Goal: Communication & Community: Ask a question

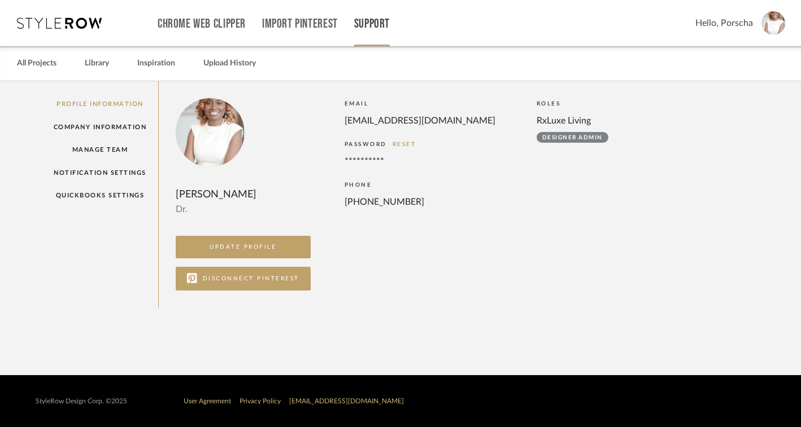
click at [375, 27] on link "Support" at bounding box center [372, 24] width 36 height 10
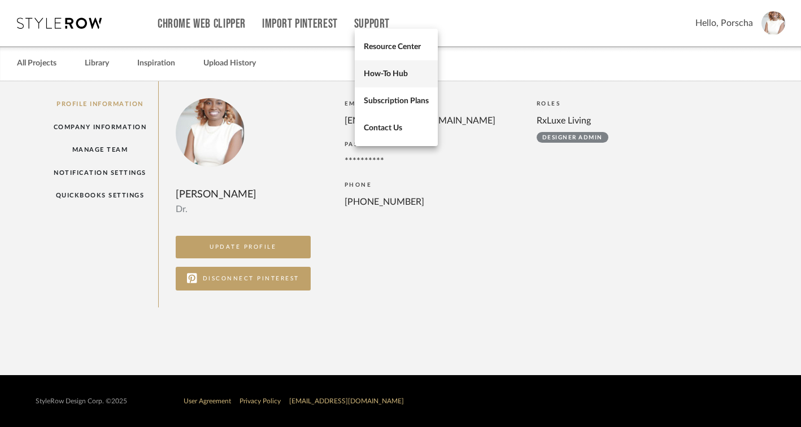
click at [388, 71] on span "How-To Hub" at bounding box center [396, 74] width 65 height 10
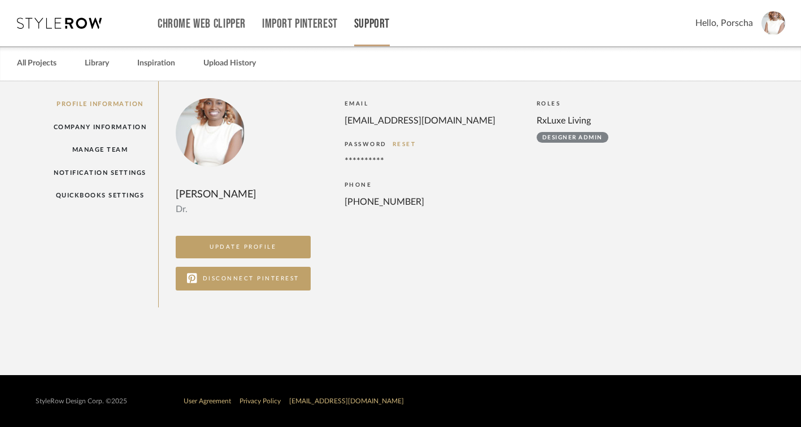
click at [364, 23] on link "Support" at bounding box center [372, 24] width 36 height 10
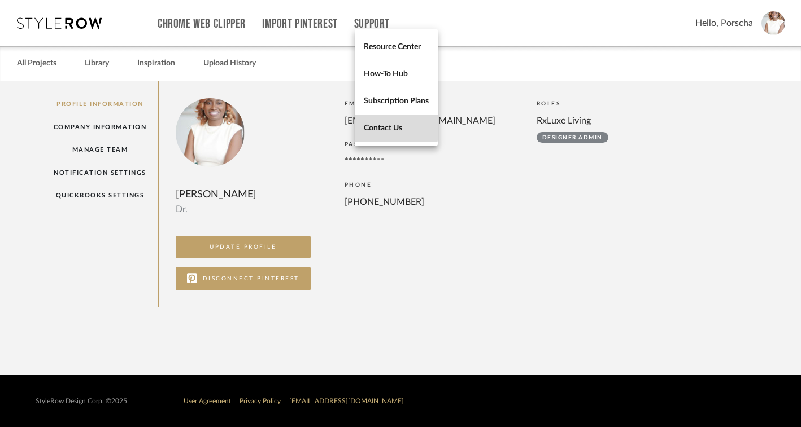
click at [385, 127] on span "Contact Us" at bounding box center [396, 128] width 65 height 10
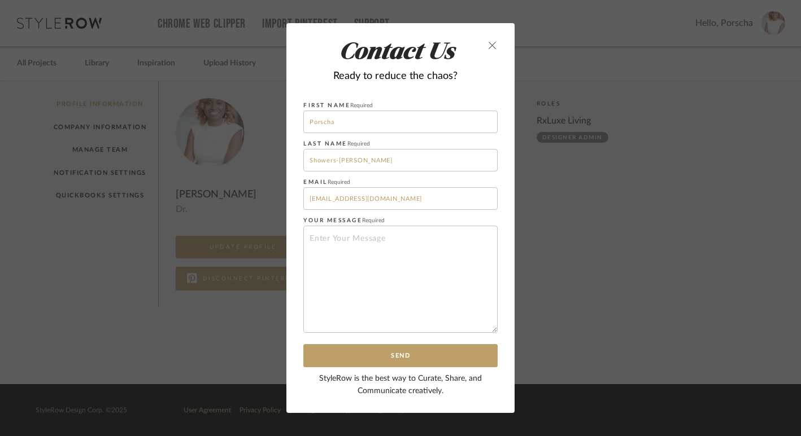
click at [488, 49] on icon "close" at bounding box center [492, 45] width 9 height 9
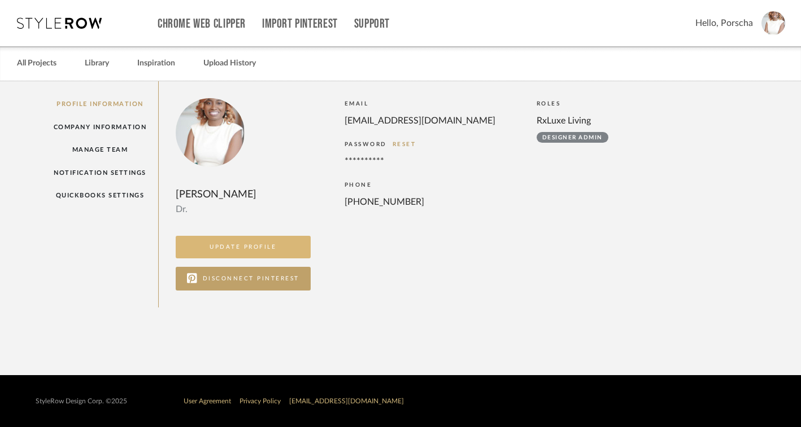
click at [273, 259] on button "UPDATE PROFILE" at bounding box center [243, 247] width 135 height 23
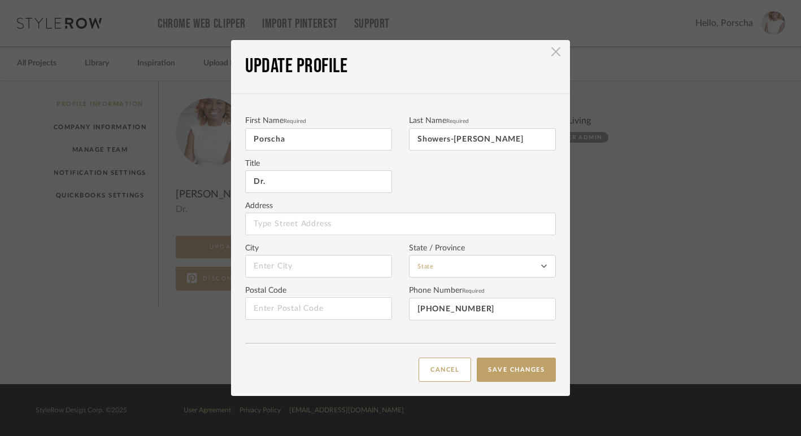
click at [552, 58] on span "button" at bounding box center [555, 51] width 23 height 23
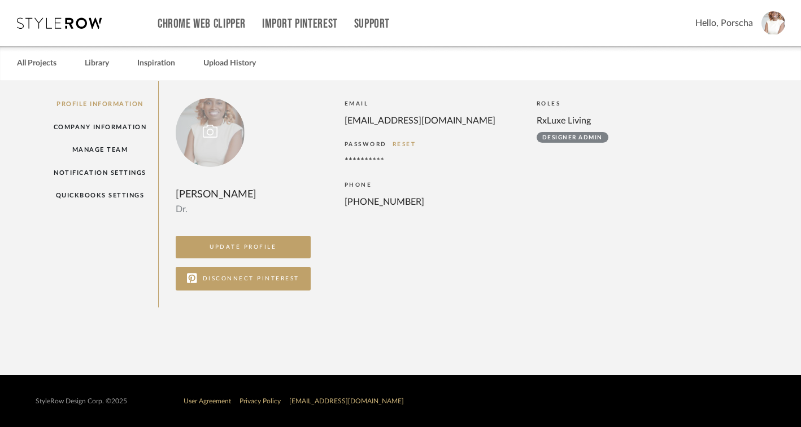
click at [219, 155] on div at bounding box center [210, 132] width 69 height 69
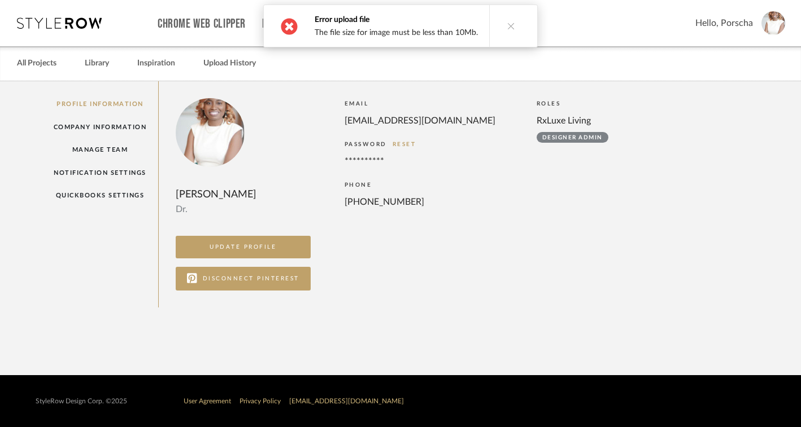
click at [507, 24] on icon at bounding box center [511, 26] width 8 height 8
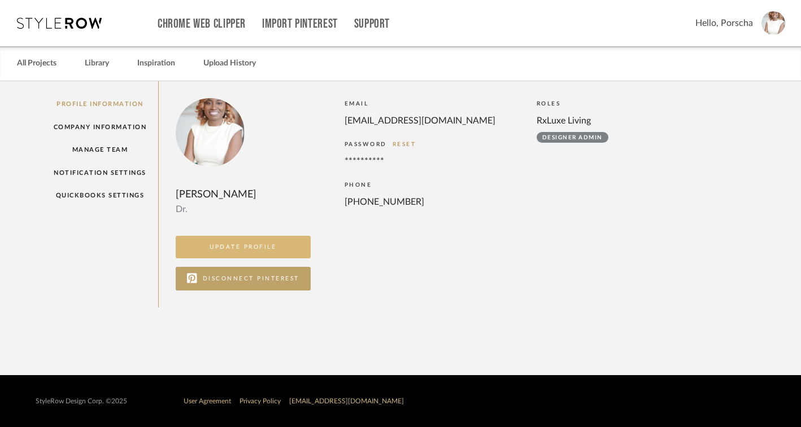
click at [260, 259] on button "UPDATE PROFILE" at bounding box center [243, 247] width 135 height 23
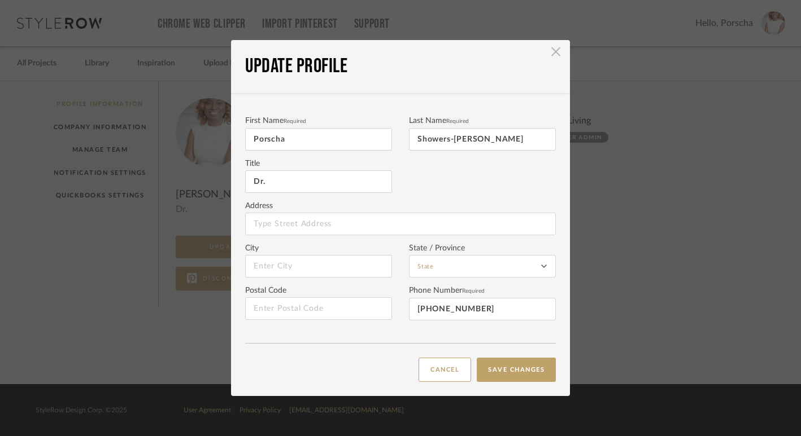
click at [554, 53] on span "button" at bounding box center [555, 51] width 23 height 23
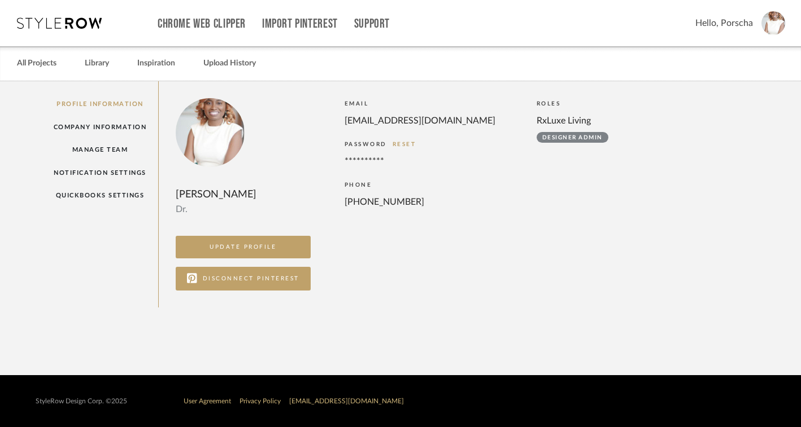
click at [781, 26] on img at bounding box center [773, 23] width 24 height 24
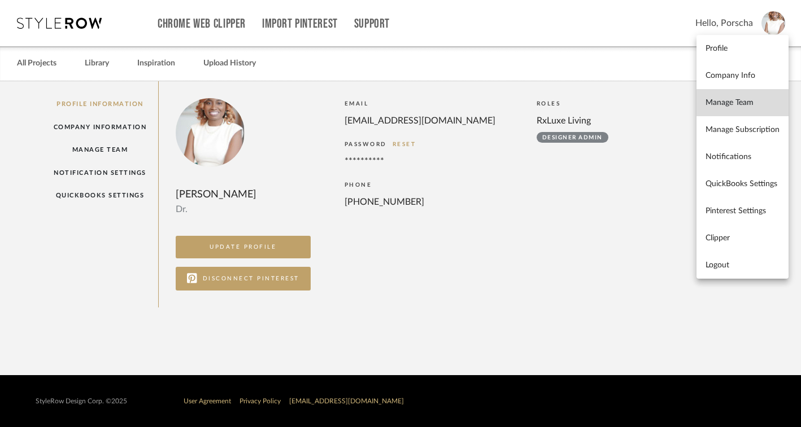
click at [762, 111] on link "Manage Team" at bounding box center [742, 102] width 92 height 27
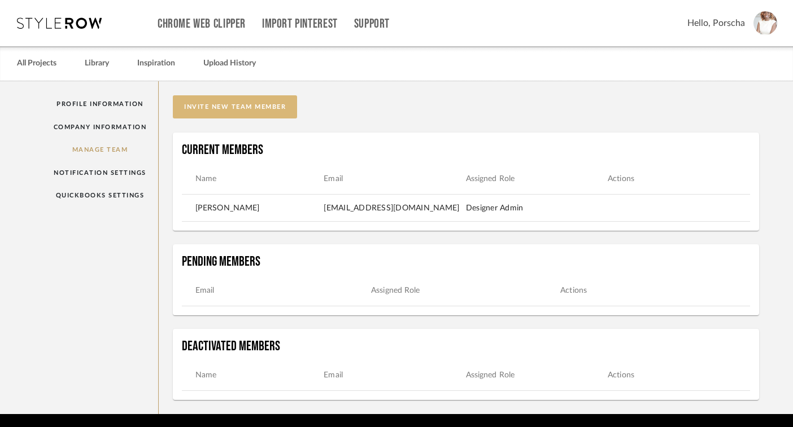
click at [272, 108] on button "invite new team member" at bounding box center [235, 106] width 124 height 23
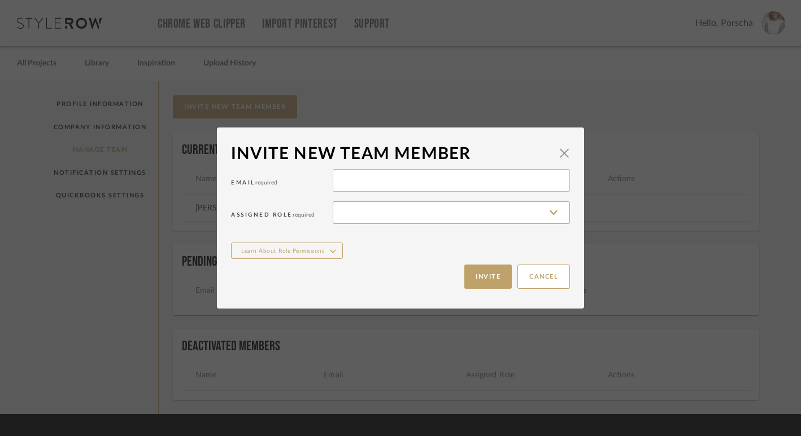
click at [356, 181] on input at bounding box center [451, 180] width 237 height 23
type input "ven.nee49@yahoo.com"
click at [394, 212] on input at bounding box center [451, 213] width 237 height 23
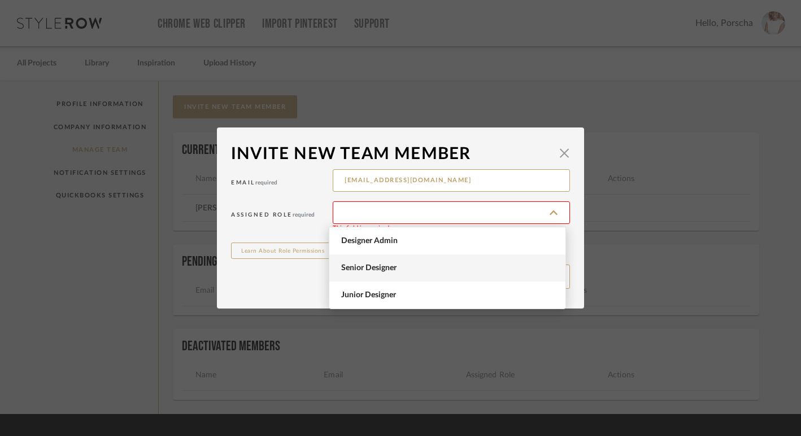
click at [392, 269] on span "Senior Designer" at bounding box center [448, 269] width 215 height 10
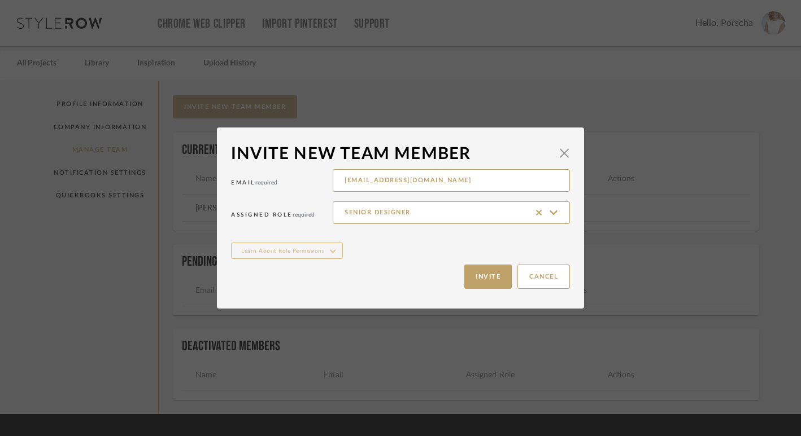
click at [330, 252] on icon "button" at bounding box center [333, 252] width 6 height 12
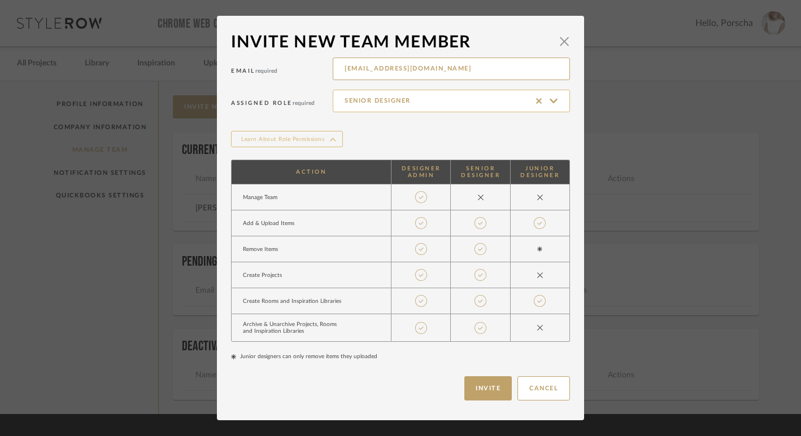
click at [548, 101] on input "Senior Designer" at bounding box center [451, 101] width 237 height 23
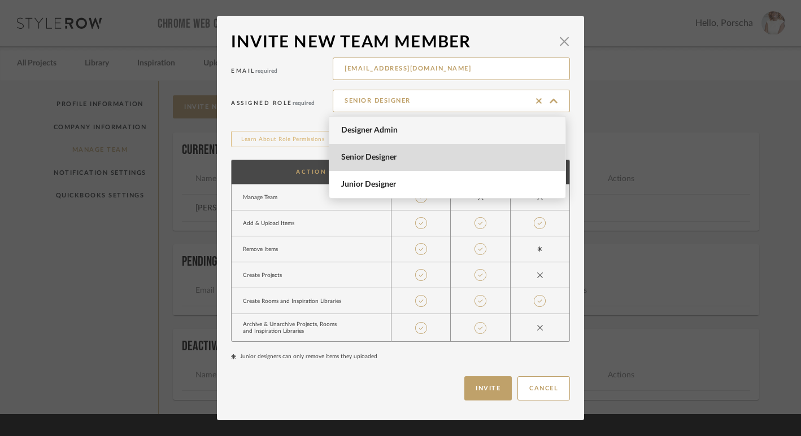
click at [508, 126] on span "Designer Admin" at bounding box center [448, 131] width 215 height 10
type input "Designer Admin"
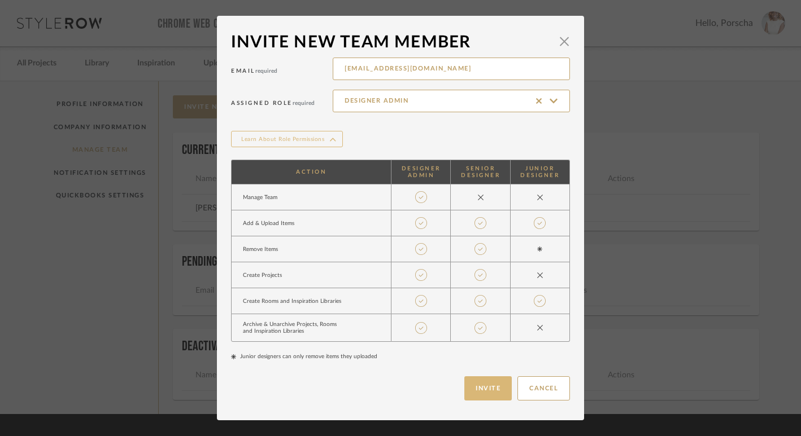
click at [484, 382] on button "Invite" at bounding box center [487, 389] width 47 height 24
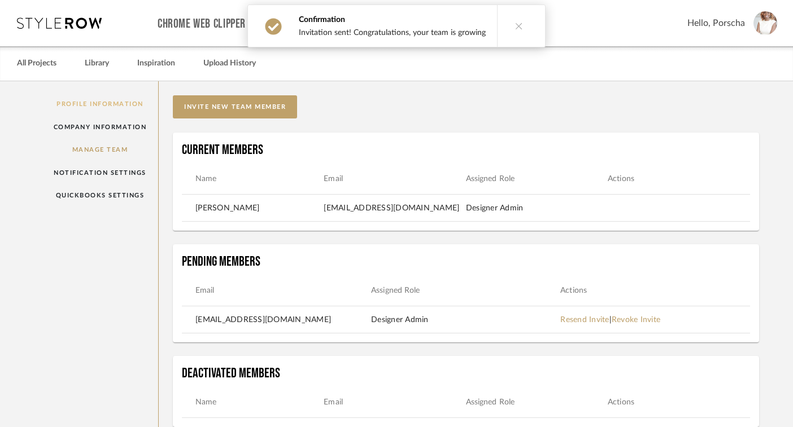
click at [109, 102] on link "Profile Information" at bounding box center [100, 104] width 117 height 23
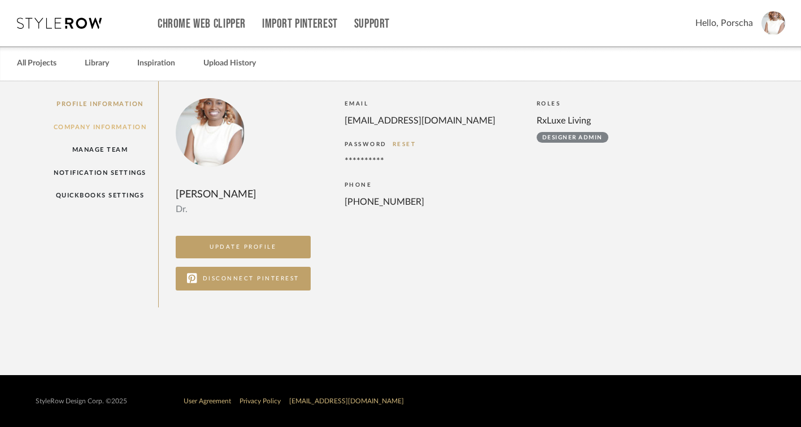
click at [108, 126] on link "Company Information" at bounding box center [100, 127] width 117 height 23
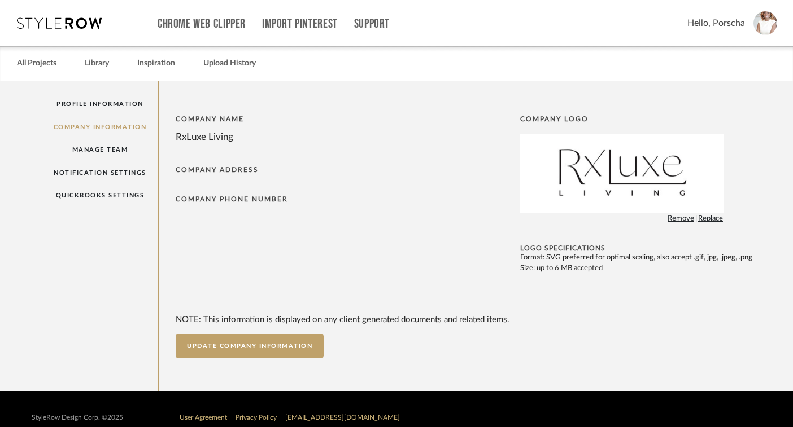
click at [718, 220] on span "Replace" at bounding box center [710, 218] width 25 height 11
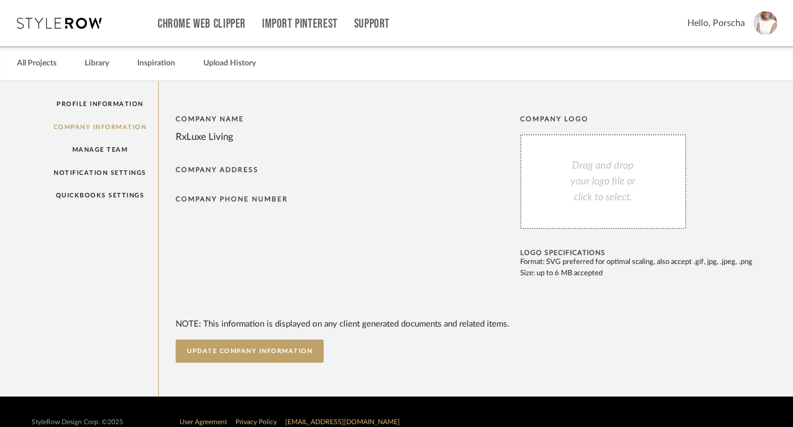
click at [585, 198] on div "Drag and drop your logo file or click to select." at bounding box center [603, 181] width 166 height 95
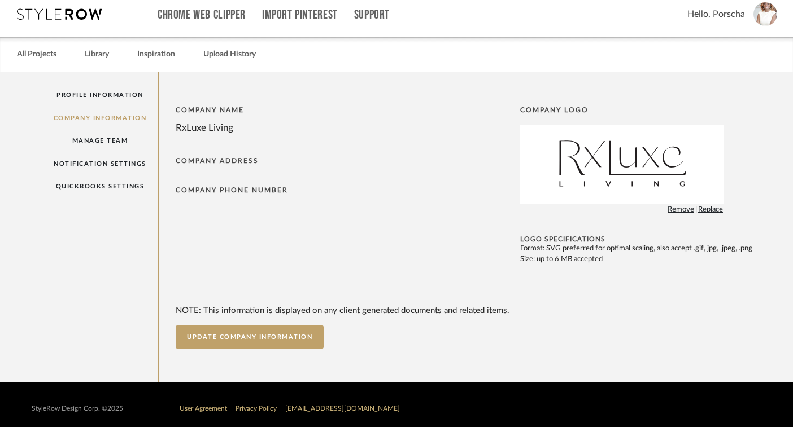
scroll to position [12, 0]
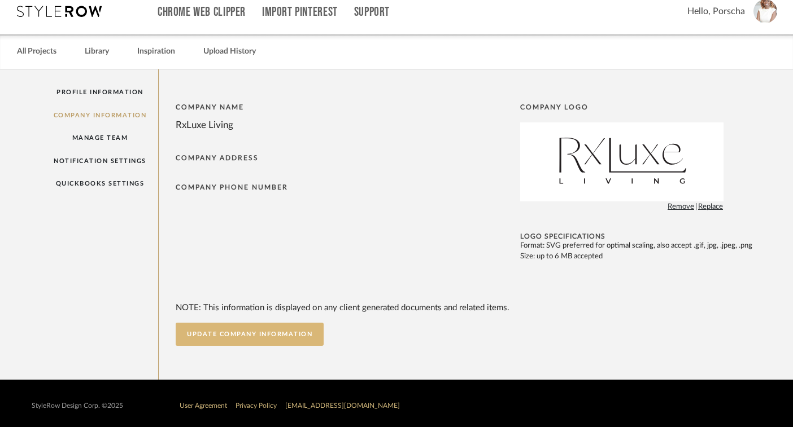
click at [278, 334] on button "UPDATE COMPANY INFORMATION" at bounding box center [250, 334] width 148 height 23
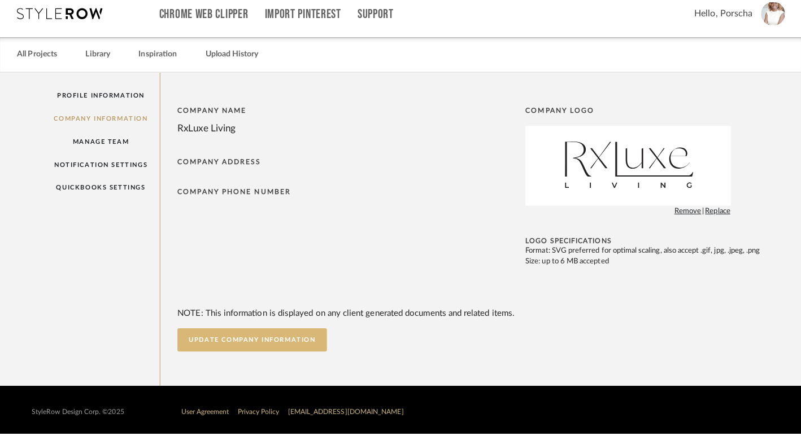
scroll to position [0, 0]
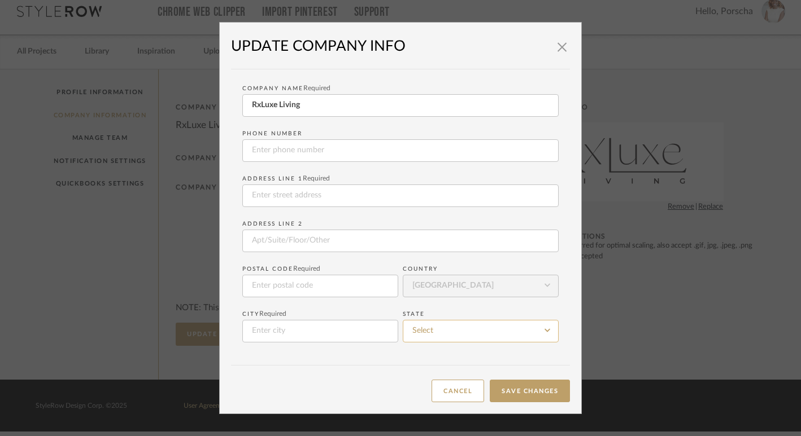
click at [427, 339] on input at bounding box center [481, 331] width 156 height 23
click at [431, 294] on div "Texas" at bounding box center [476, 303] width 155 height 29
type input "Texas"
click at [353, 327] on input at bounding box center [320, 331] width 156 height 23
type input "Heath"
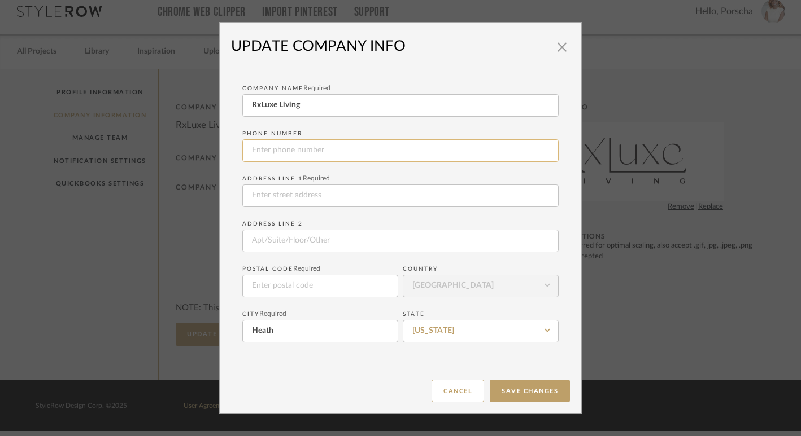
click at [349, 153] on input "tel" at bounding box center [400, 150] width 316 height 23
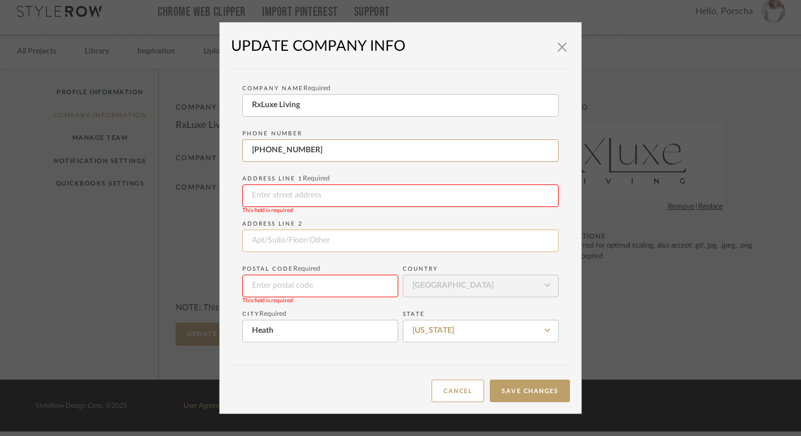
type input "985-981-4597"
click at [519, 230] on input at bounding box center [400, 241] width 316 height 23
click at [516, 218] on fieldset "Address Line 2" at bounding box center [400, 234] width 316 height 36
click at [536, 395] on button "Save Changes" at bounding box center [530, 391] width 80 height 23
click at [530, 385] on button "Save Changes" at bounding box center [530, 391] width 80 height 23
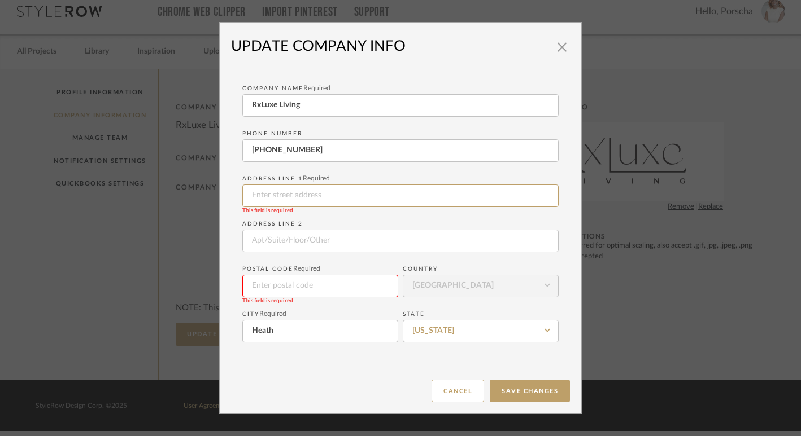
click at [371, 195] on input at bounding box center [400, 196] width 316 height 23
type input "6"
type input "2615 Johnson Ct"
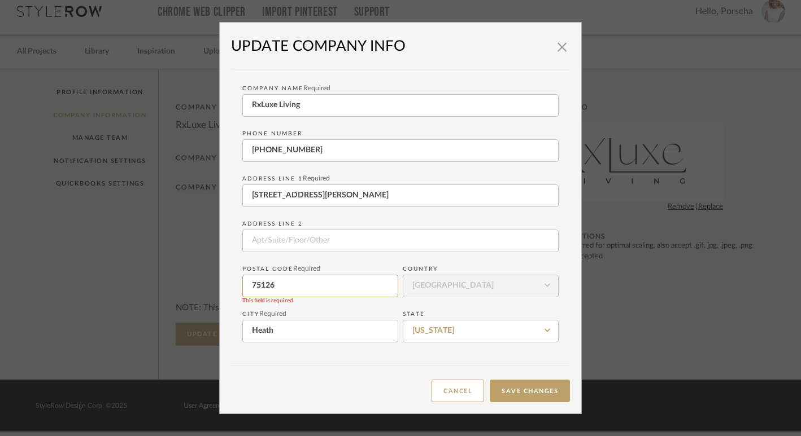
type input "75126"
click at [545, 299] on form "Company Name Required RxLuxe Living Phone number 985-981-4597 Address Line 1 Re…" at bounding box center [400, 212] width 316 height 262
click at [514, 388] on button "Save Changes" at bounding box center [530, 391] width 80 height 23
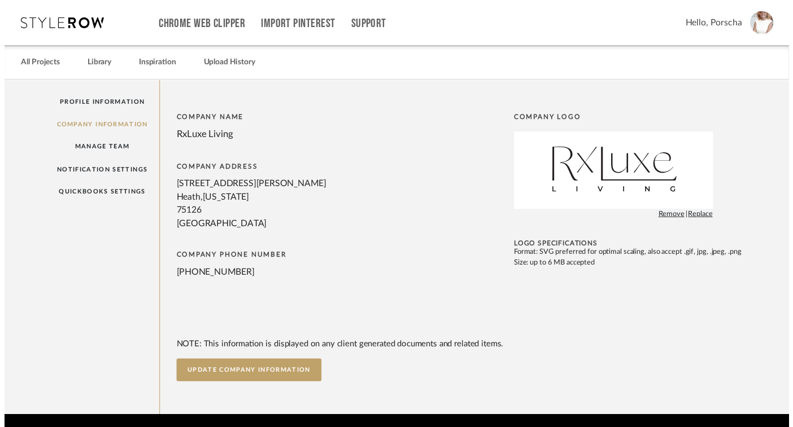
scroll to position [12, 0]
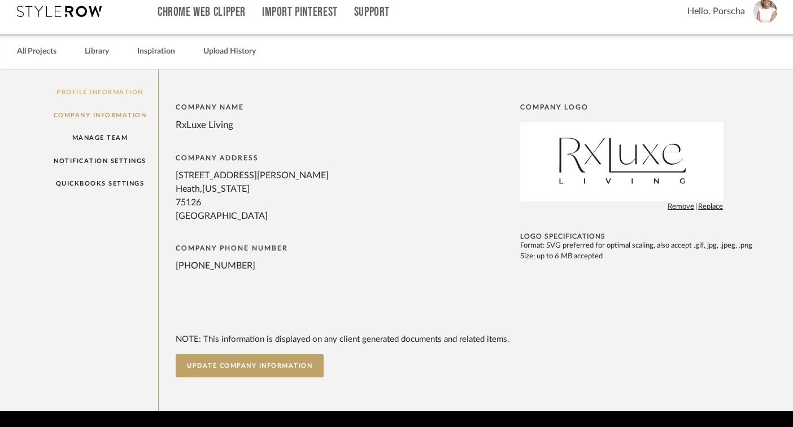
click at [115, 91] on link "Profile Information" at bounding box center [100, 92] width 117 height 23
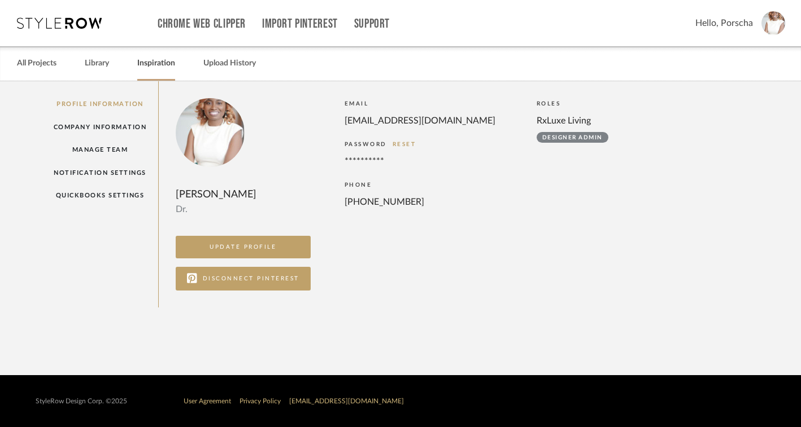
click at [152, 62] on link "Inspiration" at bounding box center [156, 63] width 38 height 15
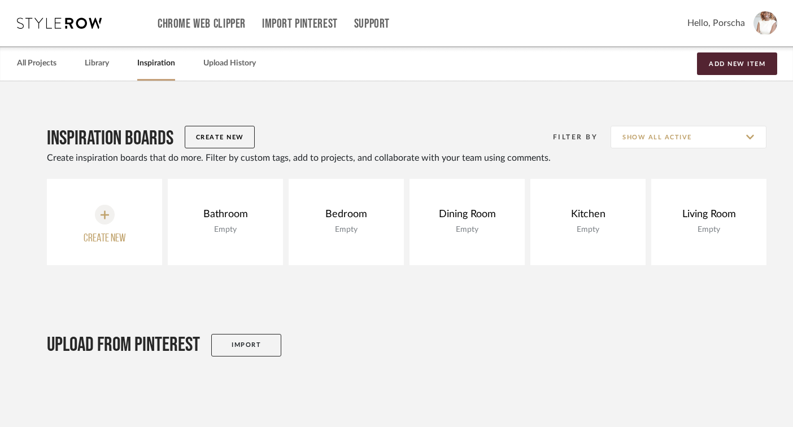
click at [110, 62] on div "All Projects Library Inspiration Upload History Add New Item" at bounding box center [396, 63] width 793 height 34
click at [102, 63] on link "Library" at bounding box center [97, 63] width 24 height 15
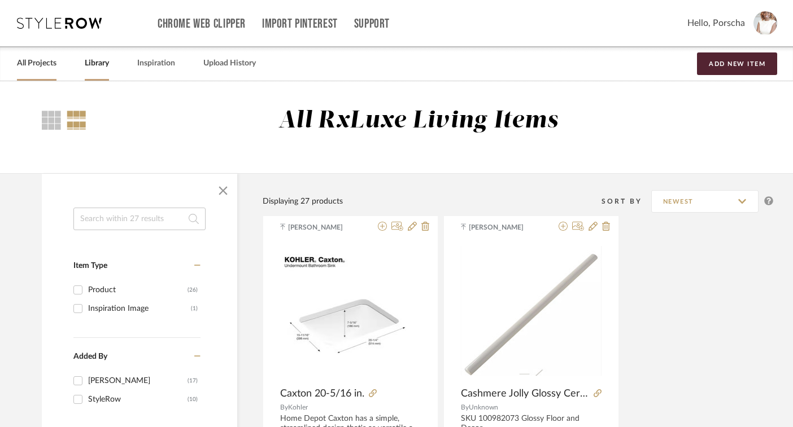
click at [51, 65] on link "All Projects" at bounding box center [37, 63] width 40 height 15
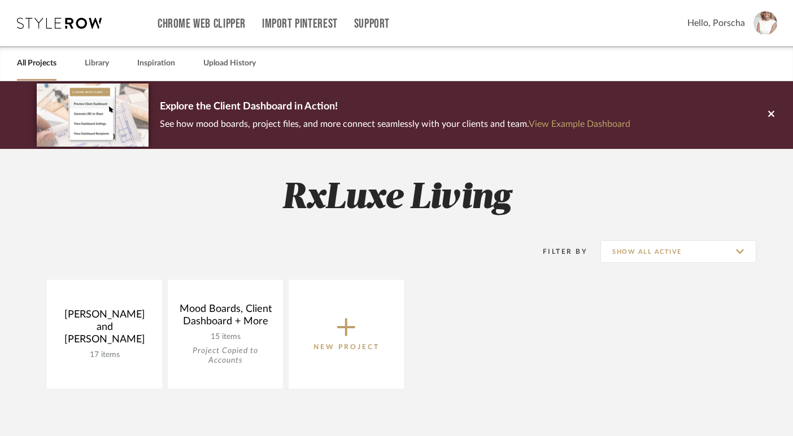
click at [207, 112] on p "Explore the Client Dashboard in Action!" at bounding box center [395, 107] width 470 height 18
click at [606, 125] on link "View Example Dashboard" at bounding box center [579, 124] width 102 height 9
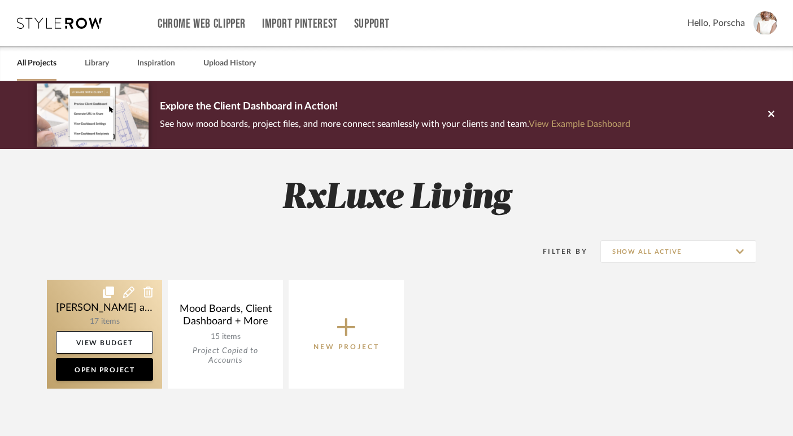
click at [102, 324] on link at bounding box center [104, 334] width 115 height 109
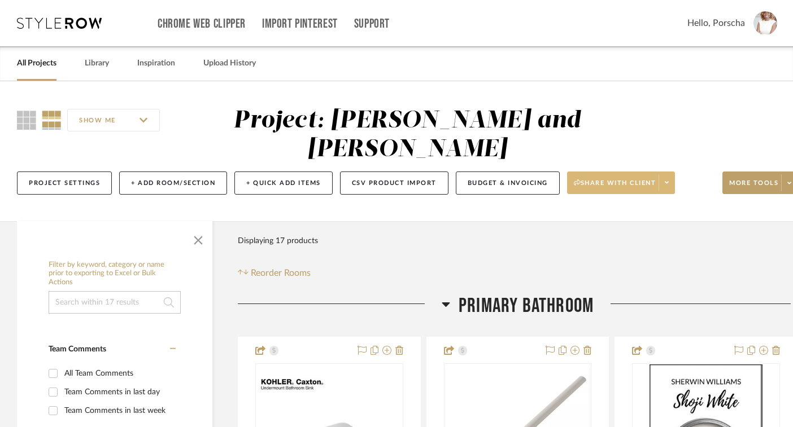
click at [671, 184] on span at bounding box center [666, 182] width 16 height 17
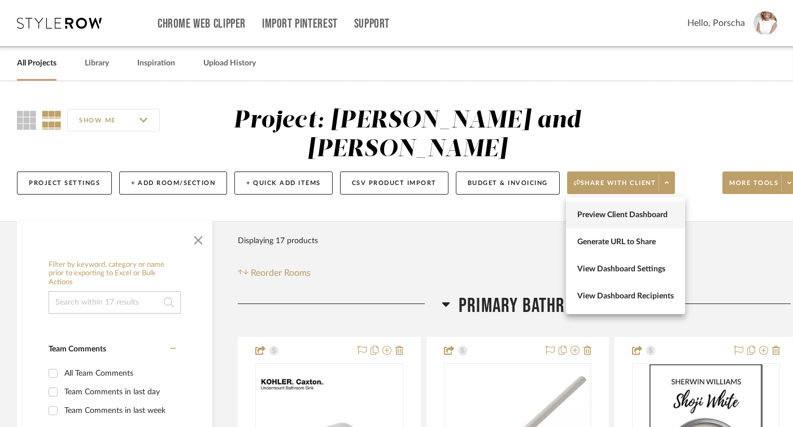
click at [646, 215] on span "Preview Client Dashboard" at bounding box center [625, 216] width 97 height 10
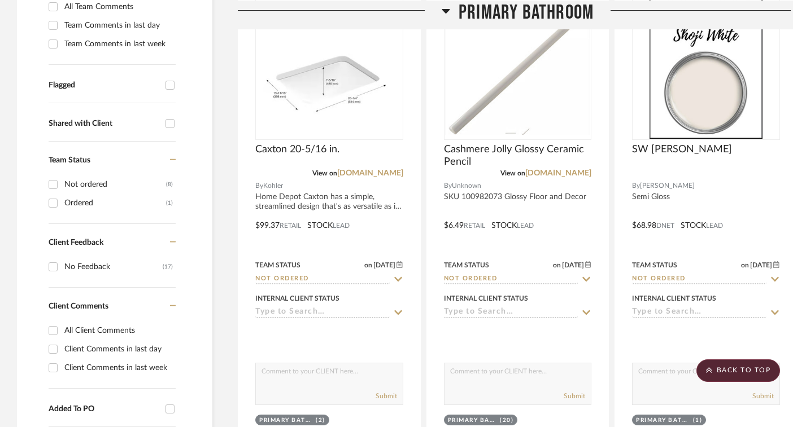
scroll to position [398, 0]
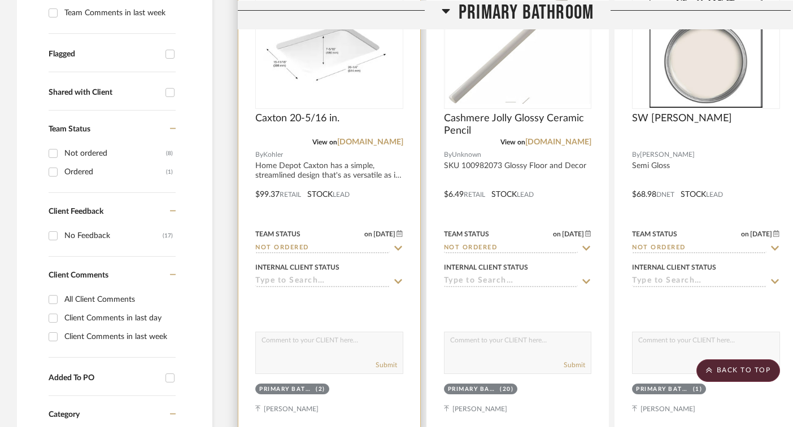
click at [382, 198] on div at bounding box center [329, 187] width 182 height 494
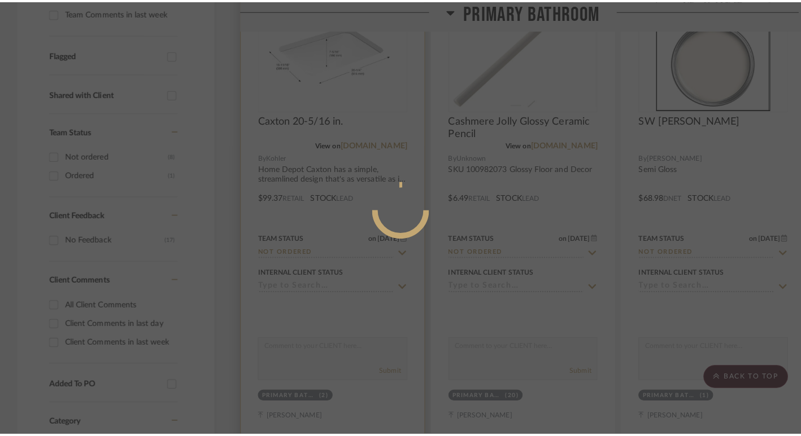
scroll to position [0, 0]
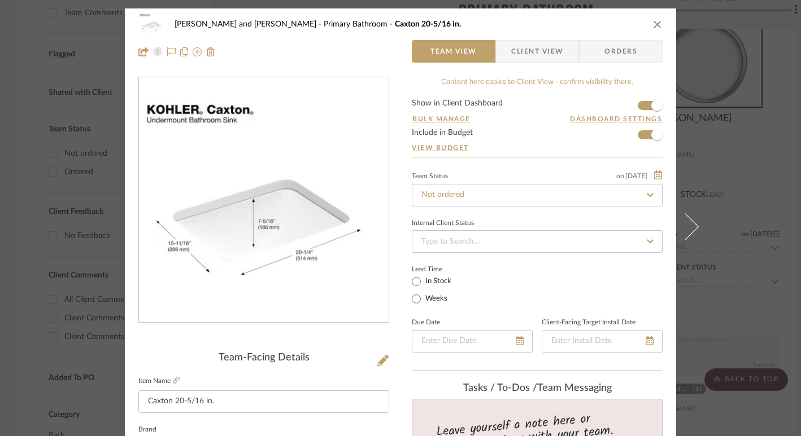
click at [553, 51] on span "Client View" at bounding box center [537, 51] width 52 height 23
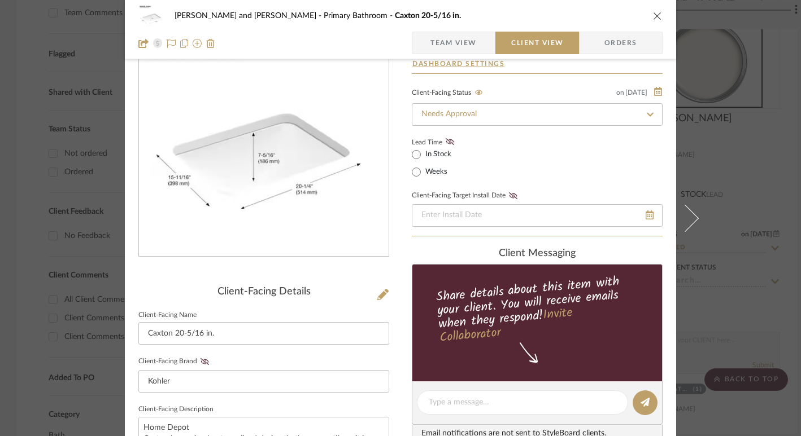
scroll to position [133, 0]
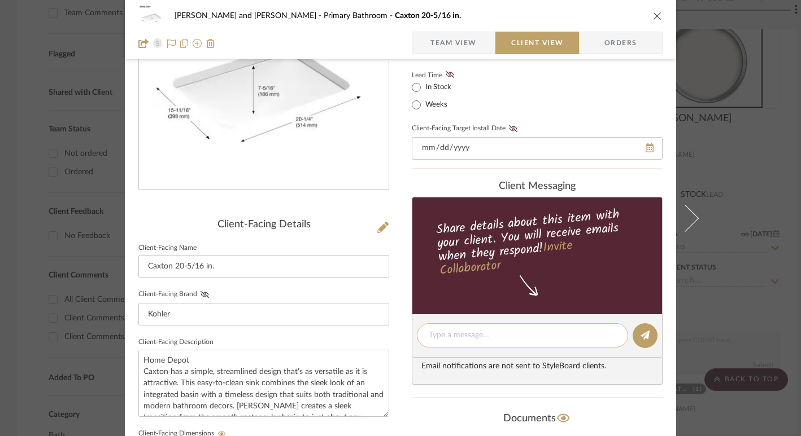
click at [531, 333] on textarea at bounding box center [522, 336] width 187 height 12
type textarea "Can you see this?"
click at [641, 336] on icon at bounding box center [644, 335] width 9 height 9
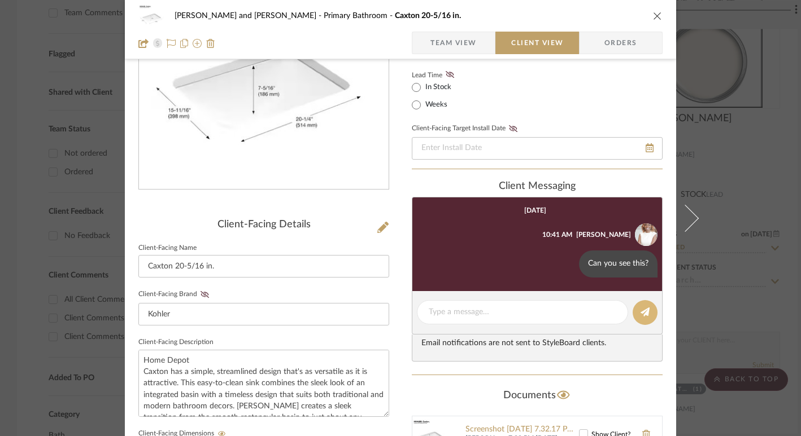
scroll to position [0, 0]
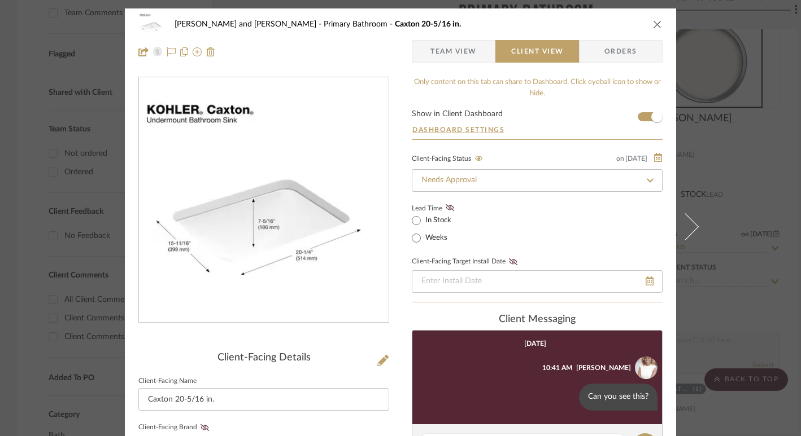
click at [656, 27] on icon "close" at bounding box center [657, 24] width 9 height 9
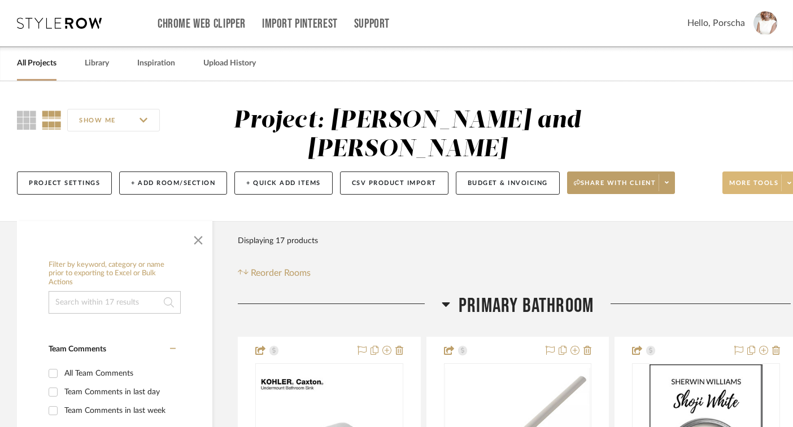
click at [785, 185] on span at bounding box center [789, 182] width 16 height 17
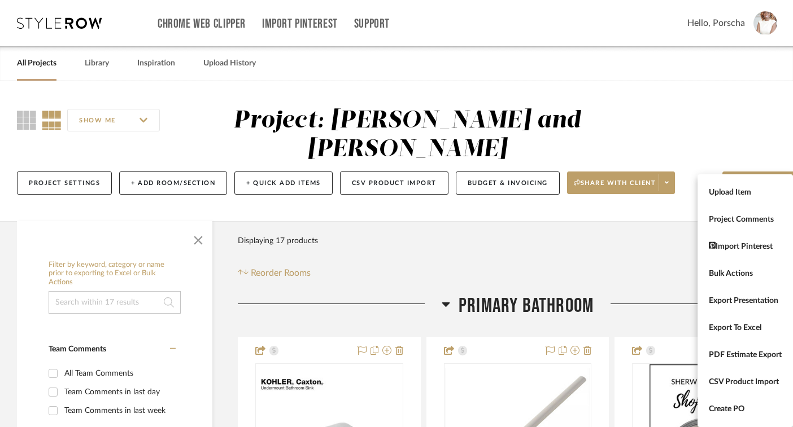
click at [500, 152] on div at bounding box center [396, 213] width 793 height 427
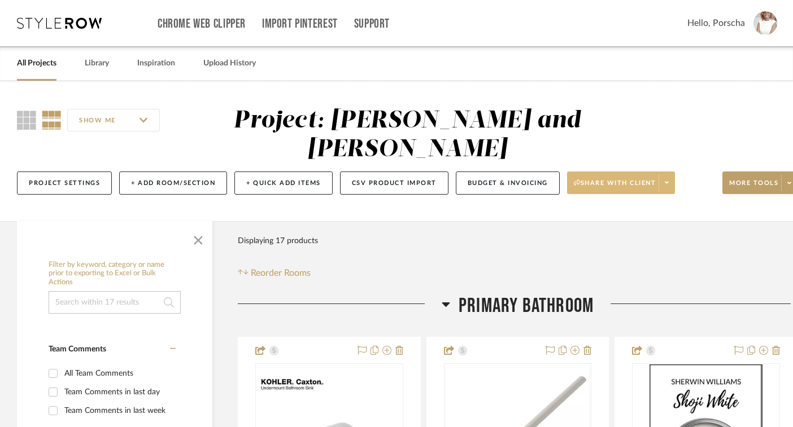
click at [671, 186] on span at bounding box center [666, 182] width 16 height 17
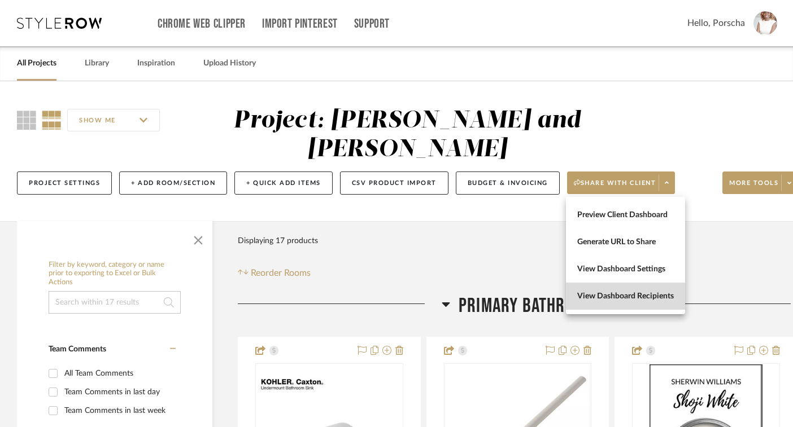
click at [636, 292] on span "View Dashboard Recipients" at bounding box center [625, 297] width 97 height 10
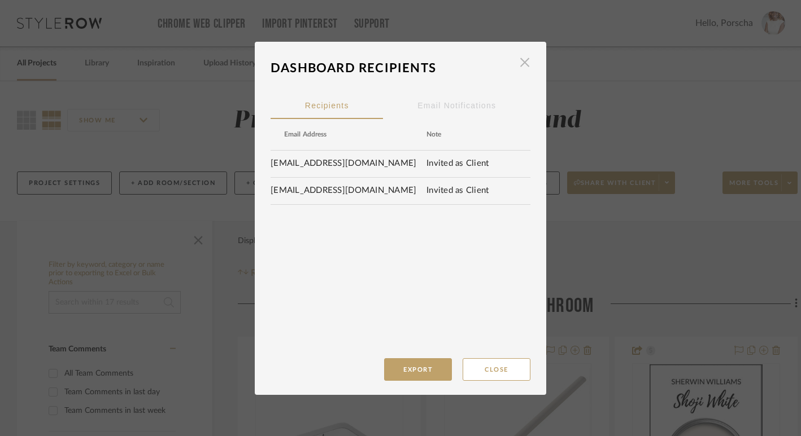
click at [521, 67] on span "button" at bounding box center [524, 62] width 23 height 23
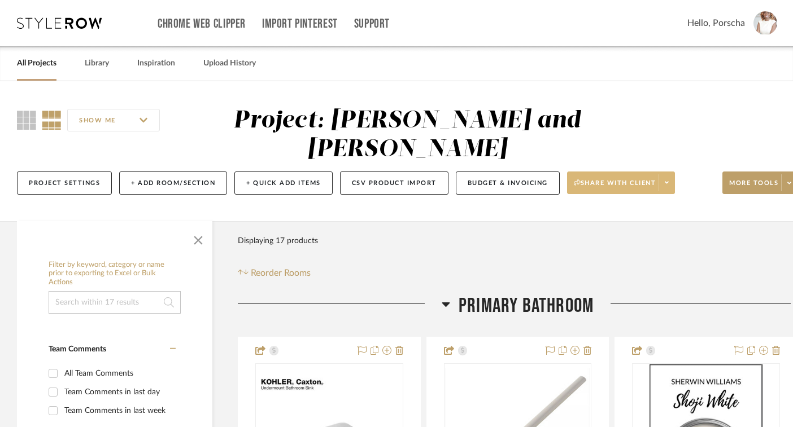
click at [667, 185] on icon at bounding box center [667, 183] width 4 height 6
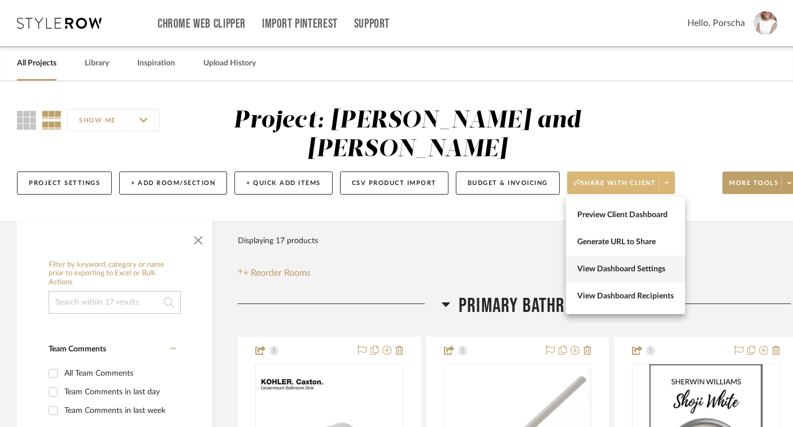
click at [626, 276] on button "View Dashboard Settings" at bounding box center [625, 269] width 119 height 27
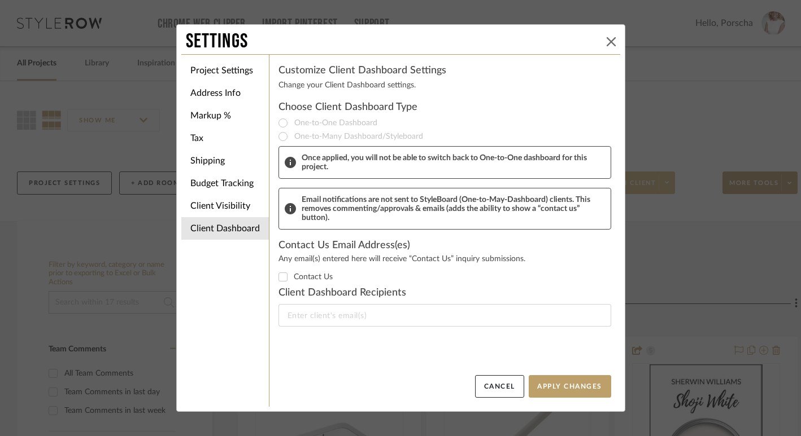
click at [606, 40] on icon at bounding box center [610, 41] width 9 height 9
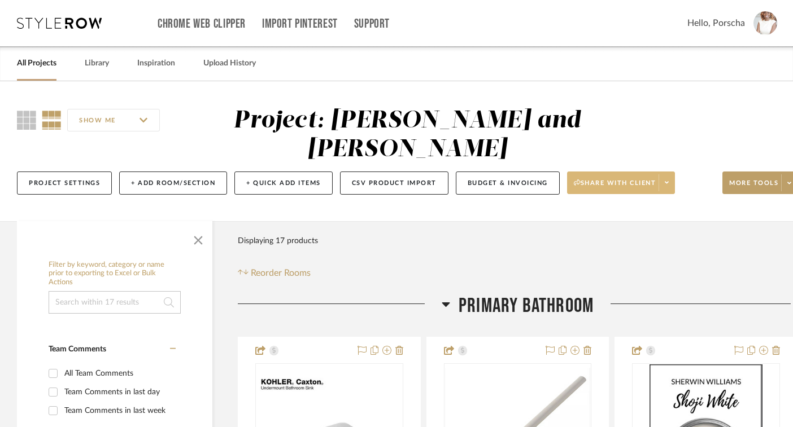
click at [665, 186] on span at bounding box center [666, 182] width 16 height 17
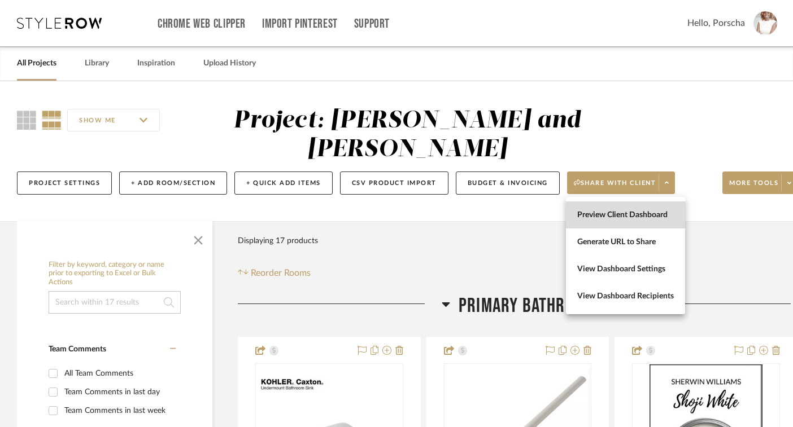
click at [641, 217] on span "Preview Client Dashboard" at bounding box center [625, 216] width 97 height 10
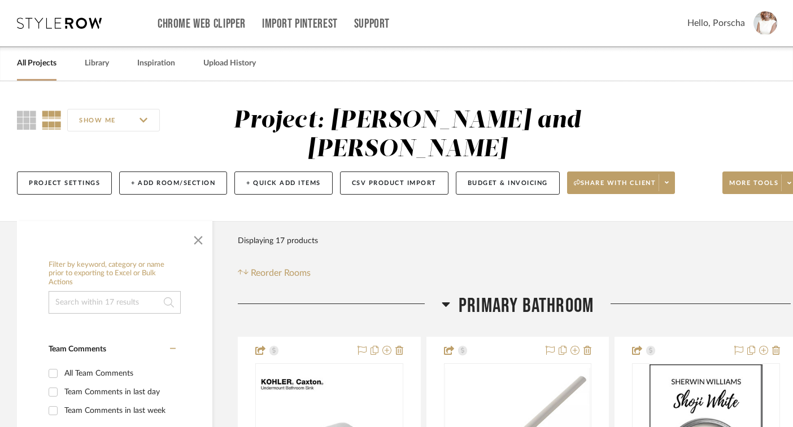
click at [668, 186] on icon at bounding box center [667, 183] width 4 height 6
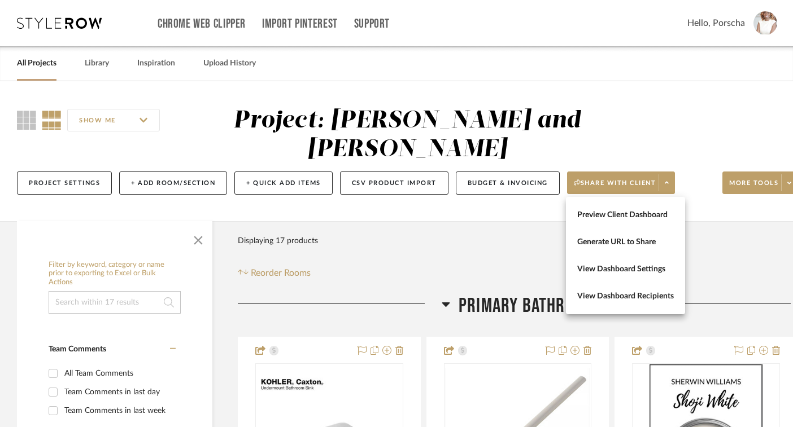
click at [374, 18] on div at bounding box center [396, 213] width 793 height 427
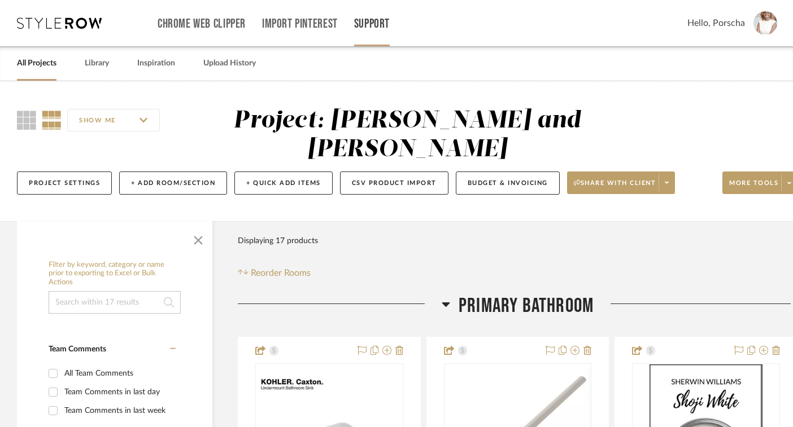
click at [384, 23] on link "Support" at bounding box center [372, 24] width 36 height 10
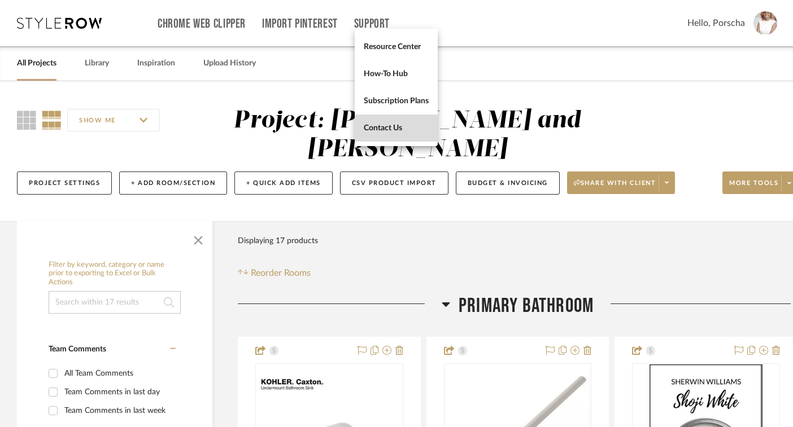
click at [388, 124] on span "Contact Us" at bounding box center [396, 128] width 65 height 10
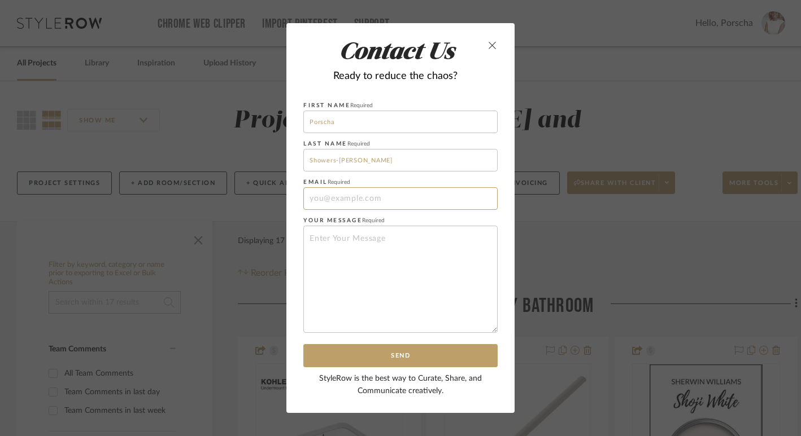
click at [347, 204] on input at bounding box center [400, 198] width 194 height 23
type input "porscha@jlmarsaw.com"
click at [342, 278] on textarea at bounding box center [400, 279] width 194 height 107
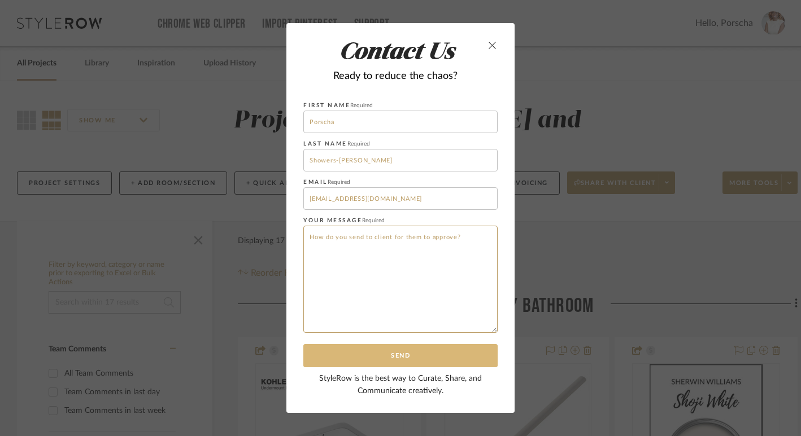
type textarea "How do you send to client for them to approve?"
click at [362, 355] on button "Send" at bounding box center [400, 355] width 194 height 23
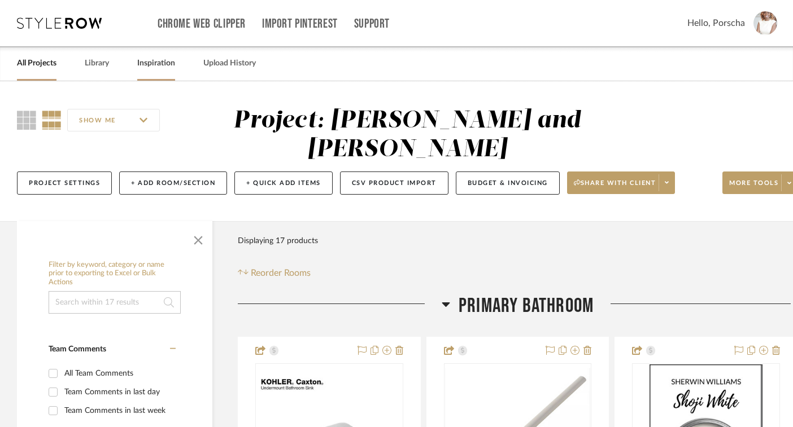
click at [156, 56] on link "Inspiration" at bounding box center [156, 63] width 38 height 15
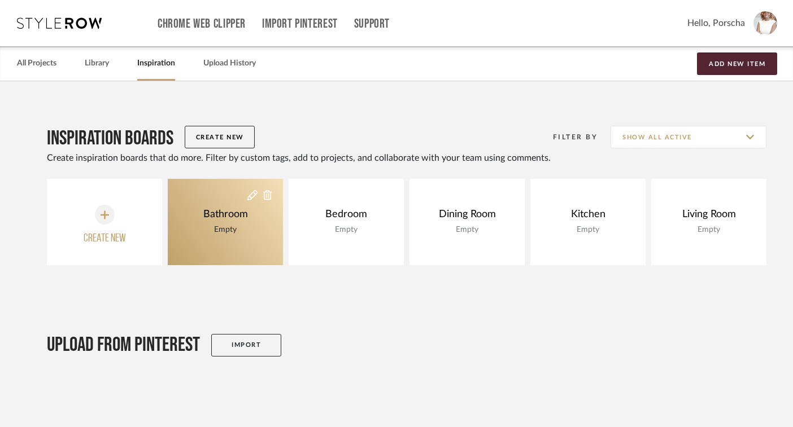
click at [227, 216] on div "Bathroom" at bounding box center [225, 214] width 50 height 12
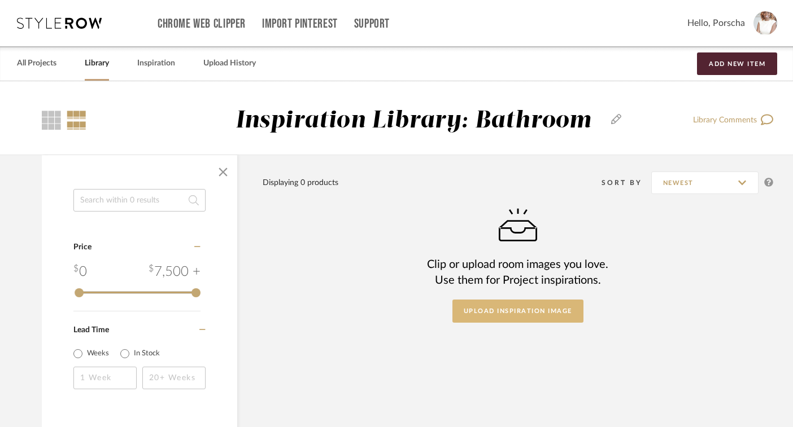
click at [536, 307] on button "Upload Inspiration Image" at bounding box center [517, 311] width 131 height 23
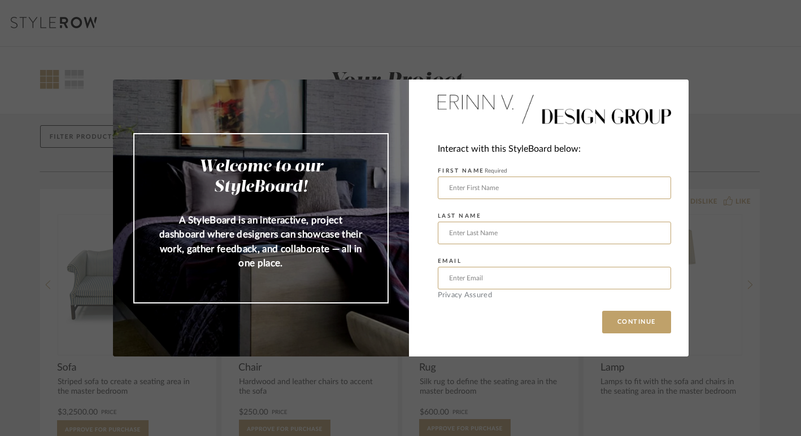
click at [717, 251] on div "Welcome to our StyleBoard! A StyleBoard is an interactive, project dashboard wh…" at bounding box center [400, 218] width 801 height 436
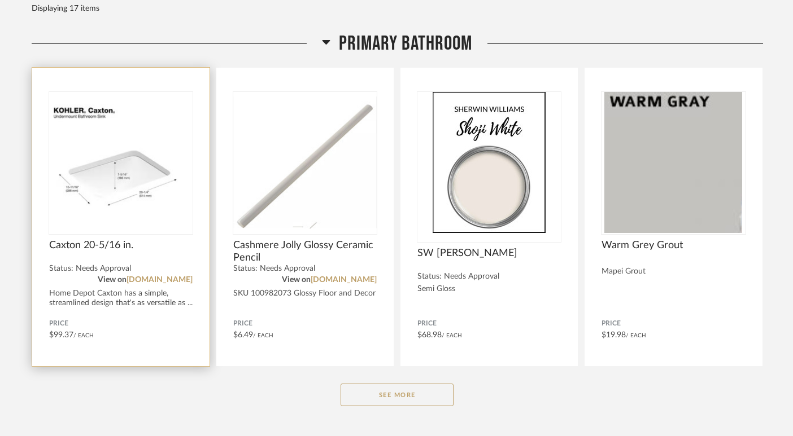
scroll to position [132, 0]
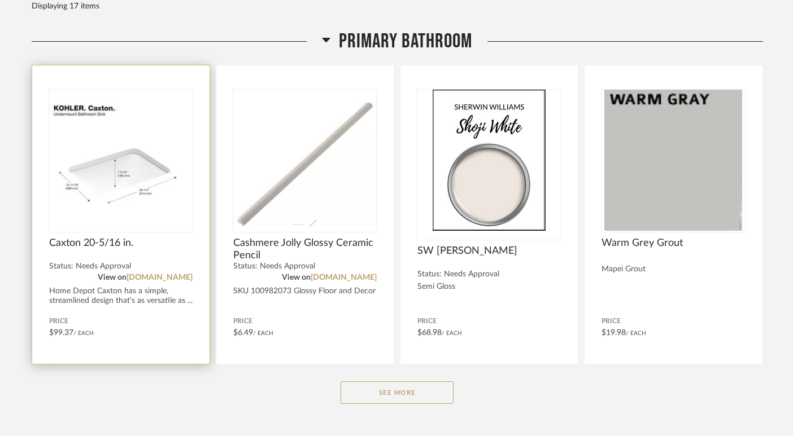
click at [133, 255] on div "Caxton 20-5/16 in." at bounding box center [120, 249] width 143 height 25
click at [97, 301] on div "Home Depot Caxton has a simple, streamlined design that's as versatile as ..." at bounding box center [120, 296] width 143 height 19
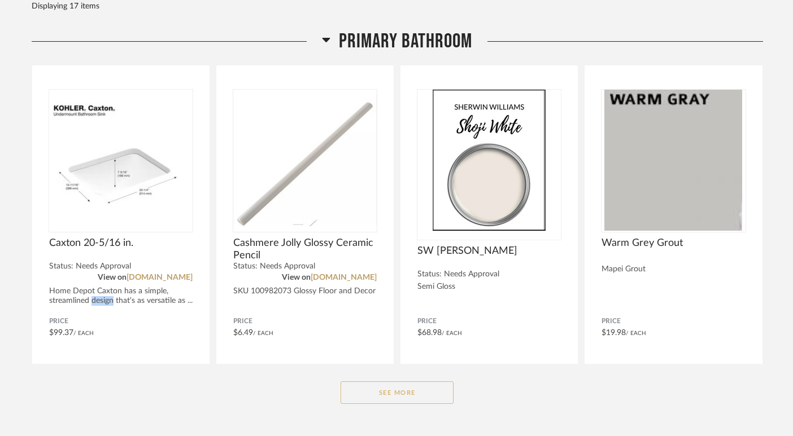
click at [411, 404] on button "See More" at bounding box center [396, 393] width 113 height 23
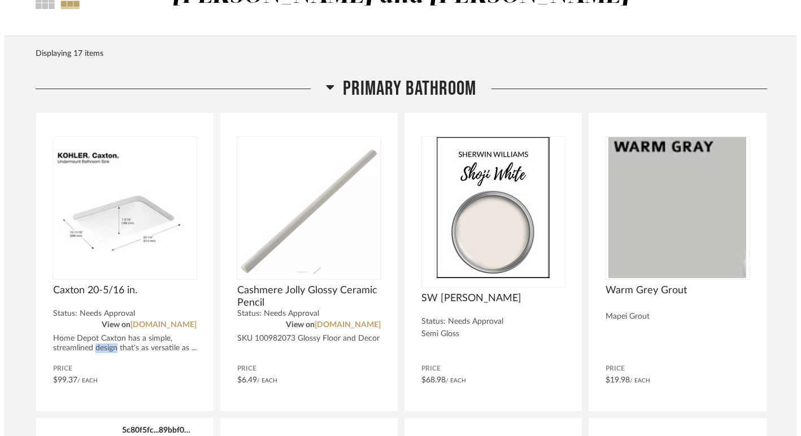
scroll to position [0, 0]
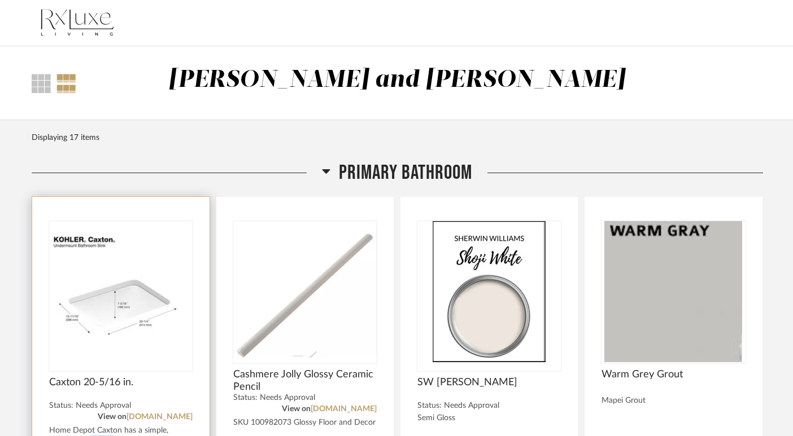
click at [0, 0] on img at bounding box center [0, 0] width 0 height 0
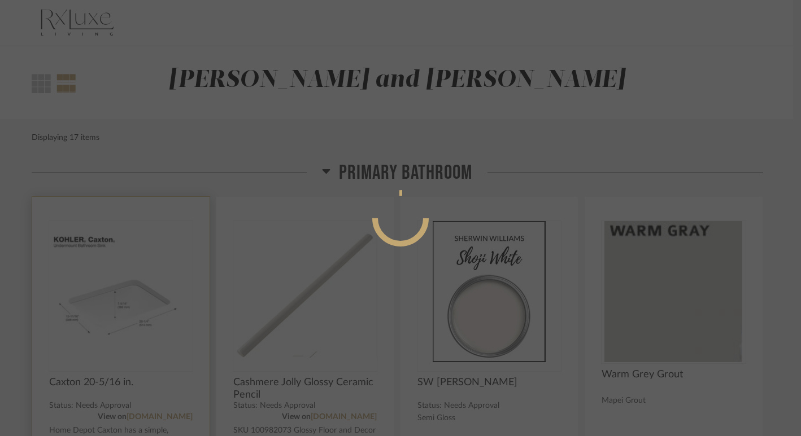
click at [152, 307] on div at bounding box center [400, 218] width 801 height 436
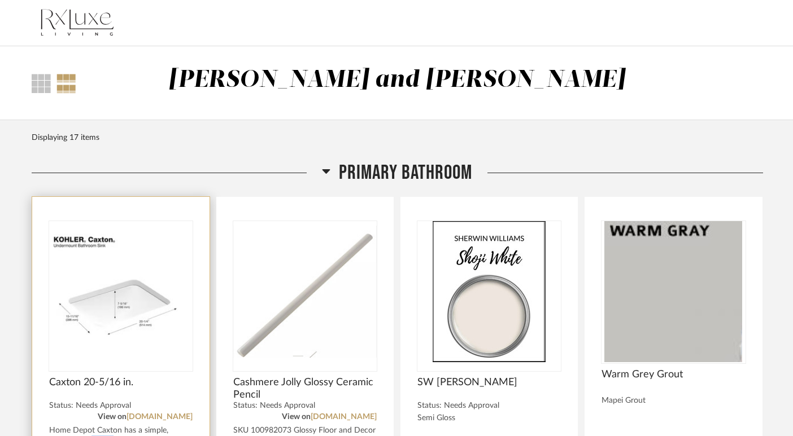
click at [152, 307] on img "0" at bounding box center [120, 291] width 143 height 141
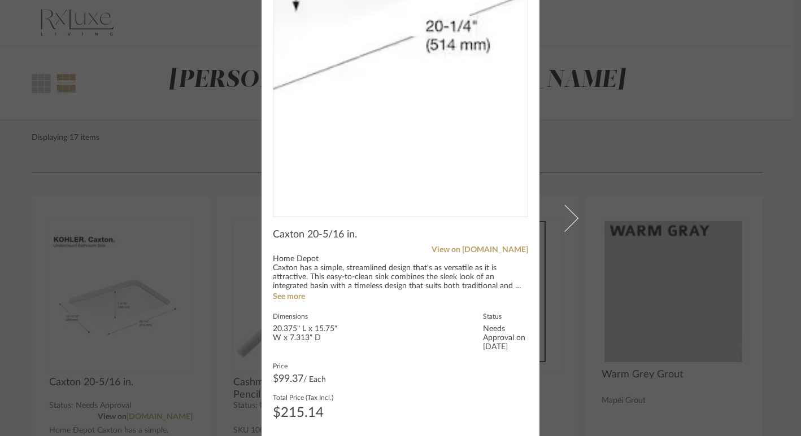
scroll to position [129, 0]
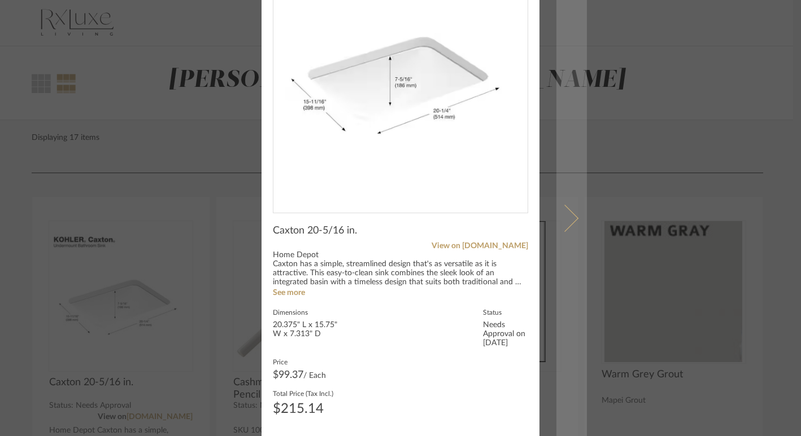
click at [566, 217] on span at bounding box center [564, 217] width 27 height 27
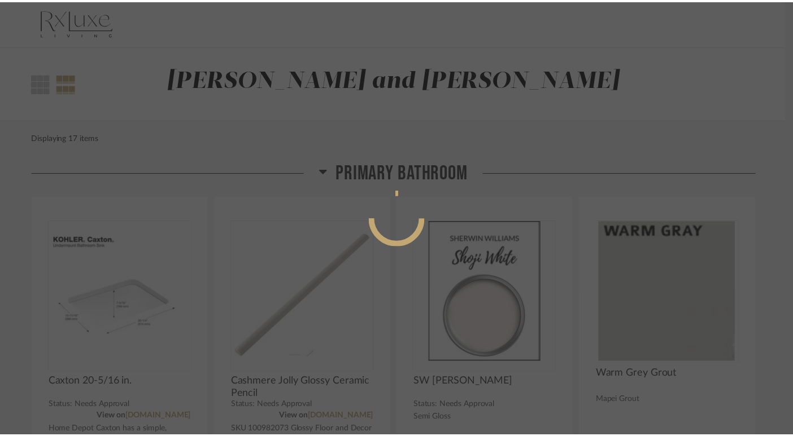
scroll to position [0, 0]
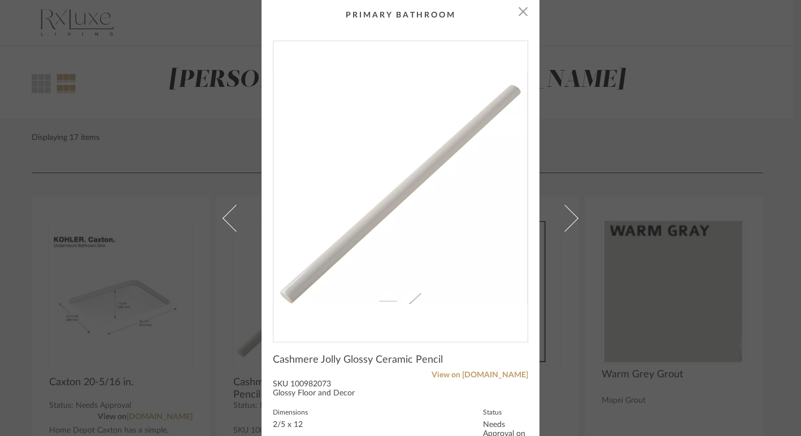
click at [566, 217] on span at bounding box center [564, 217] width 27 height 27
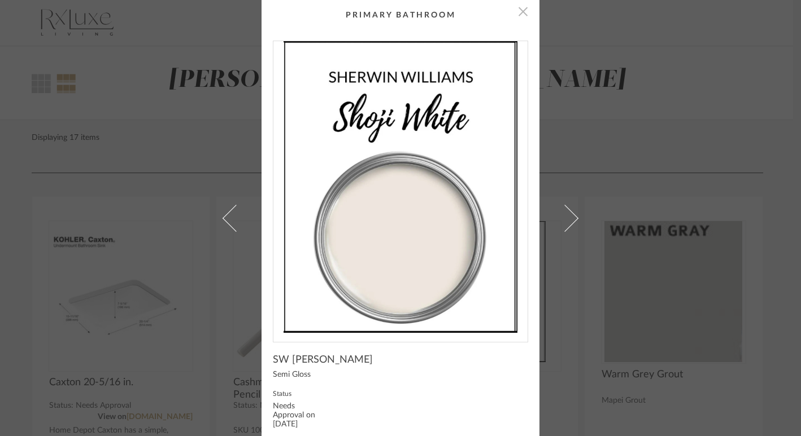
click at [523, 16] on span "button" at bounding box center [523, 11] width 23 height 23
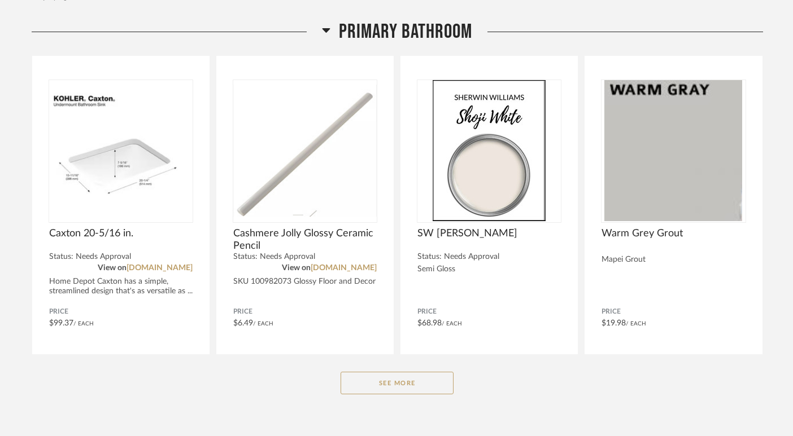
scroll to position [195, 0]
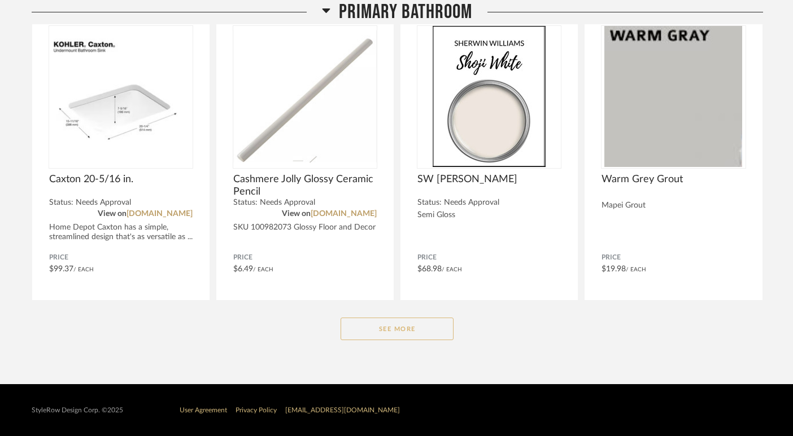
click at [421, 330] on button "See More" at bounding box center [396, 329] width 113 height 23
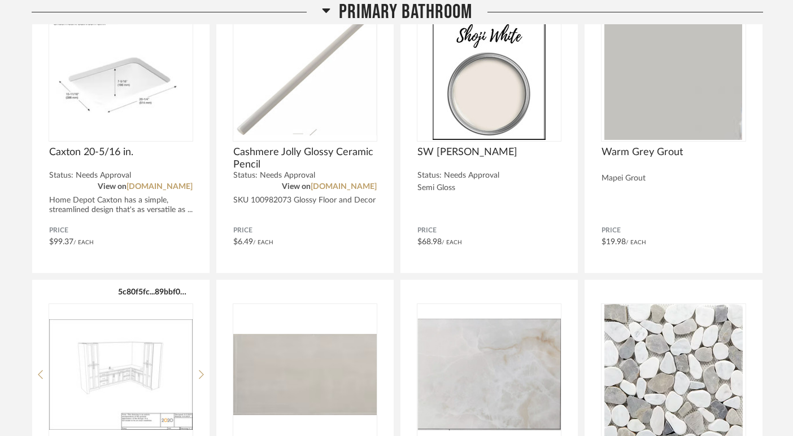
scroll to position [0, 0]
